Goal: Task Accomplishment & Management: Manage account settings

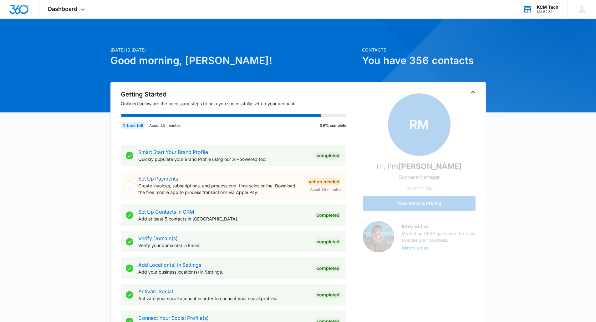
click at [537, 10] on div "M48222" at bounding box center [548, 12] width 22 height 4
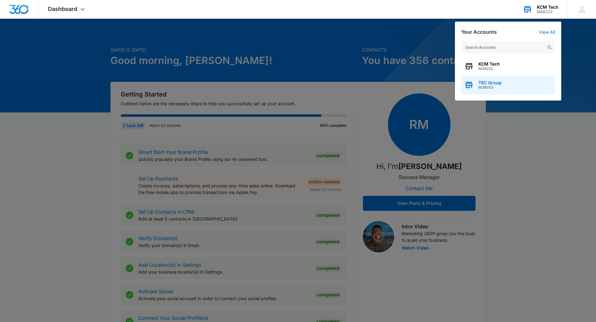
click at [493, 85] on div "TEC Group M39053" at bounding box center [489, 84] width 23 height 9
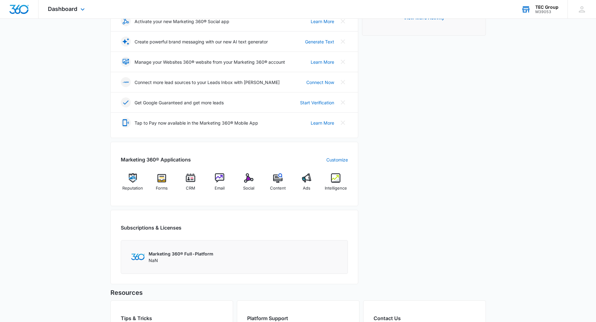
scroll to position [188, 0]
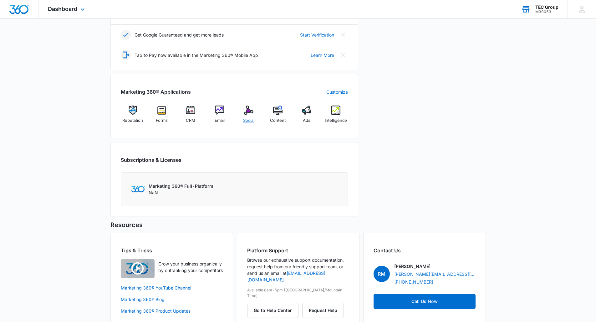
click at [250, 116] on div "Social" at bounding box center [249, 117] width 24 height 23
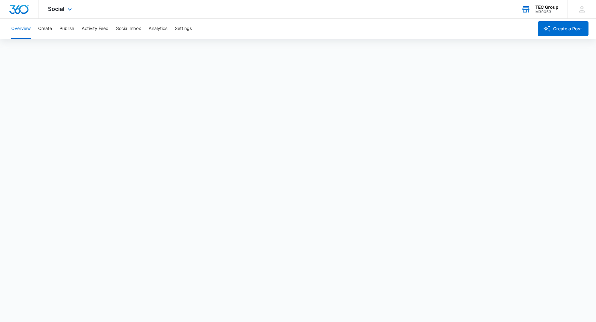
scroll to position [2, 0]
click at [543, 8] on div "TEC Group" at bounding box center [546, 7] width 23 height 5
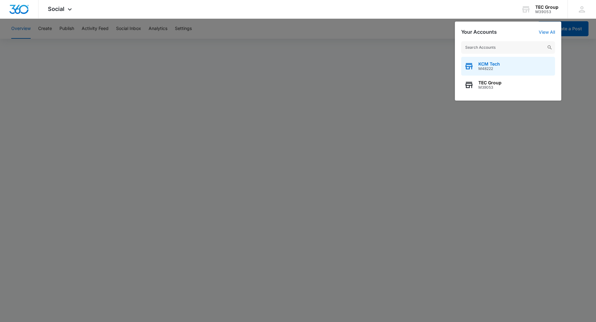
click at [494, 64] on span "KCM Tech" at bounding box center [489, 64] width 22 height 5
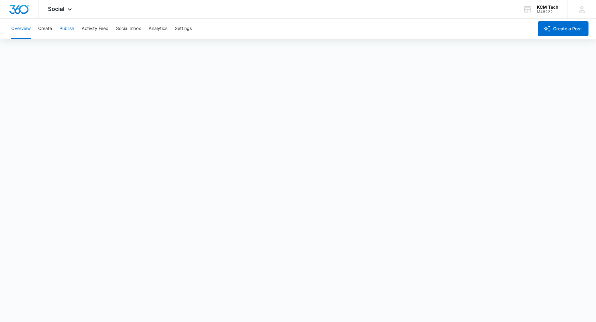
click at [66, 30] on button "Publish" at bounding box center [66, 29] width 15 height 20
click at [46, 29] on button "Create" at bounding box center [45, 29] width 14 height 20
click at [22, 11] on img "Dashboard" at bounding box center [19, 9] width 20 height 9
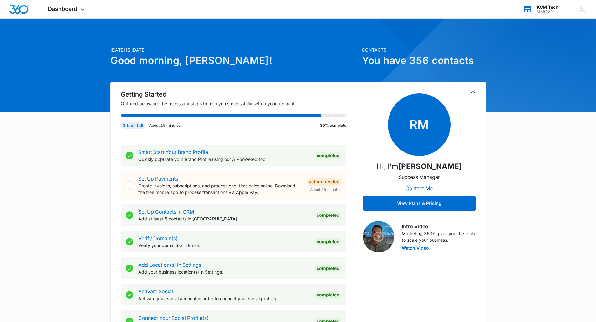
click at [550, 8] on div "KCM Tech" at bounding box center [548, 7] width 22 height 5
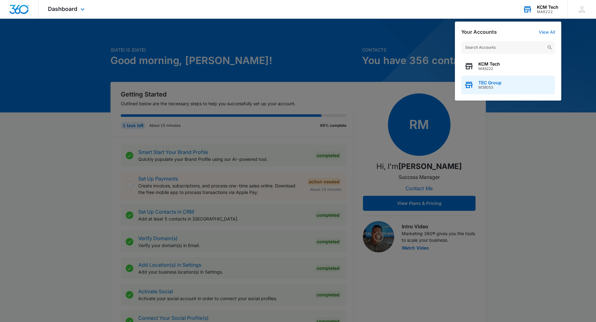
click at [509, 80] on div "TEC Group M39053" at bounding box center [508, 85] width 94 height 19
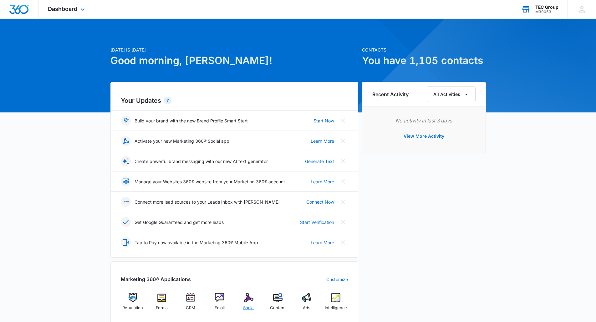
click at [246, 298] on img at bounding box center [248, 297] width 9 height 9
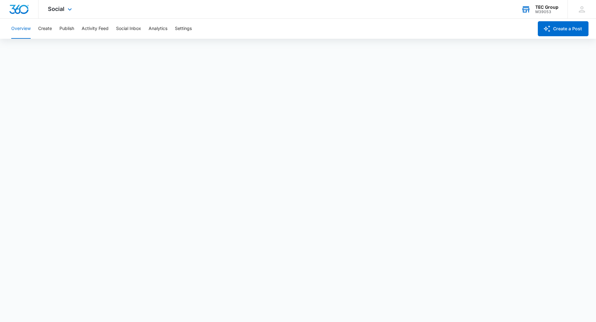
click at [24, 8] on img "Dashboard" at bounding box center [19, 9] width 20 height 9
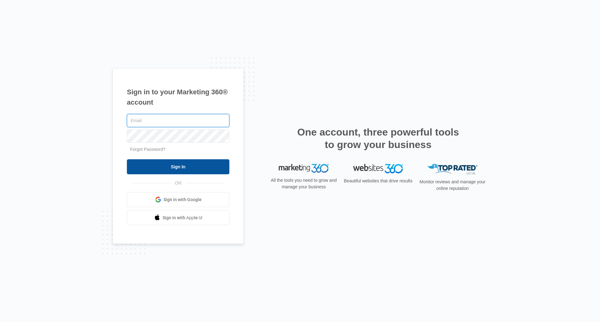
type input "[EMAIL_ADDRESS][DOMAIN_NAME]"
click at [215, 172] on input "Sign In" at bounding box center [178, 167] width 103 height 15
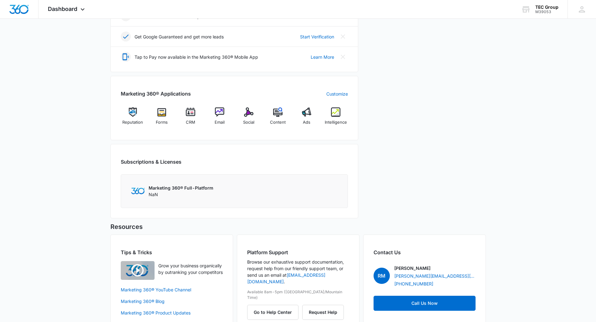
scroll to position [188, 0]
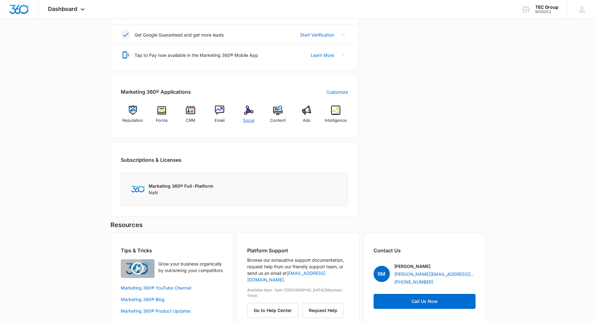
click at [255, 110] on div "Social" at bounding box center [249, 117] width 24 height 23
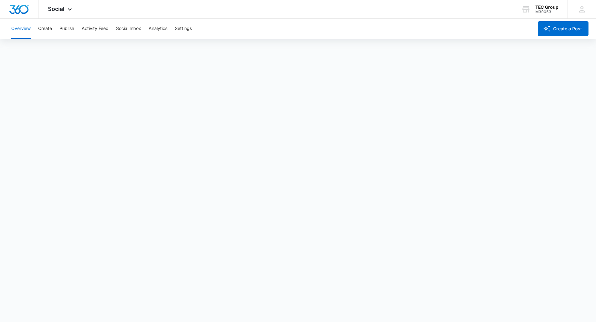
scroll to position [2, 0]
